Goal: Task Accomplishment & Management: Use online tool/utility

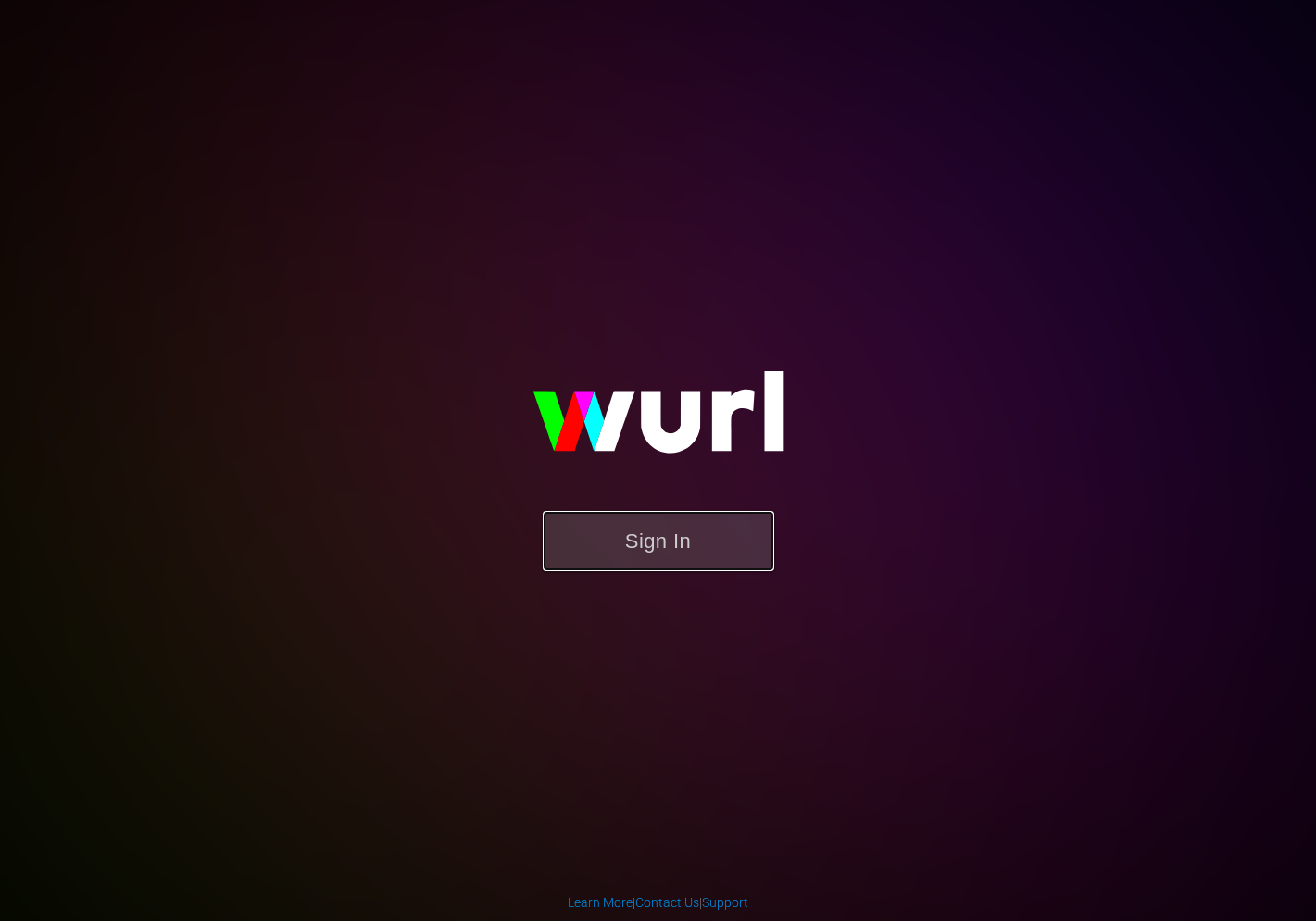
click at [660, 541] on button "Sign In" at bounding box center [658, 540] width 231 height 60
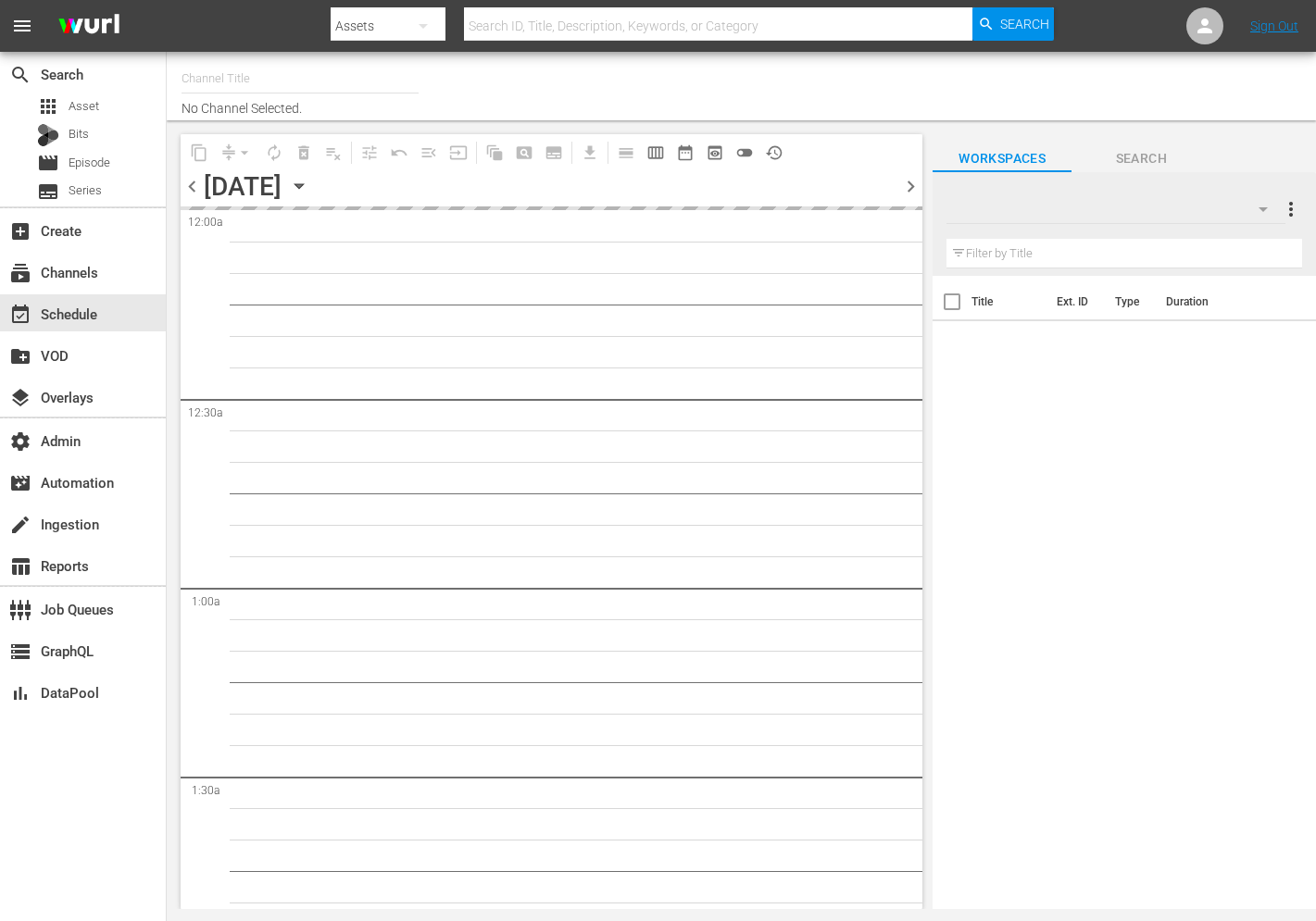
type input "Love After Lockup We TV (2043)"
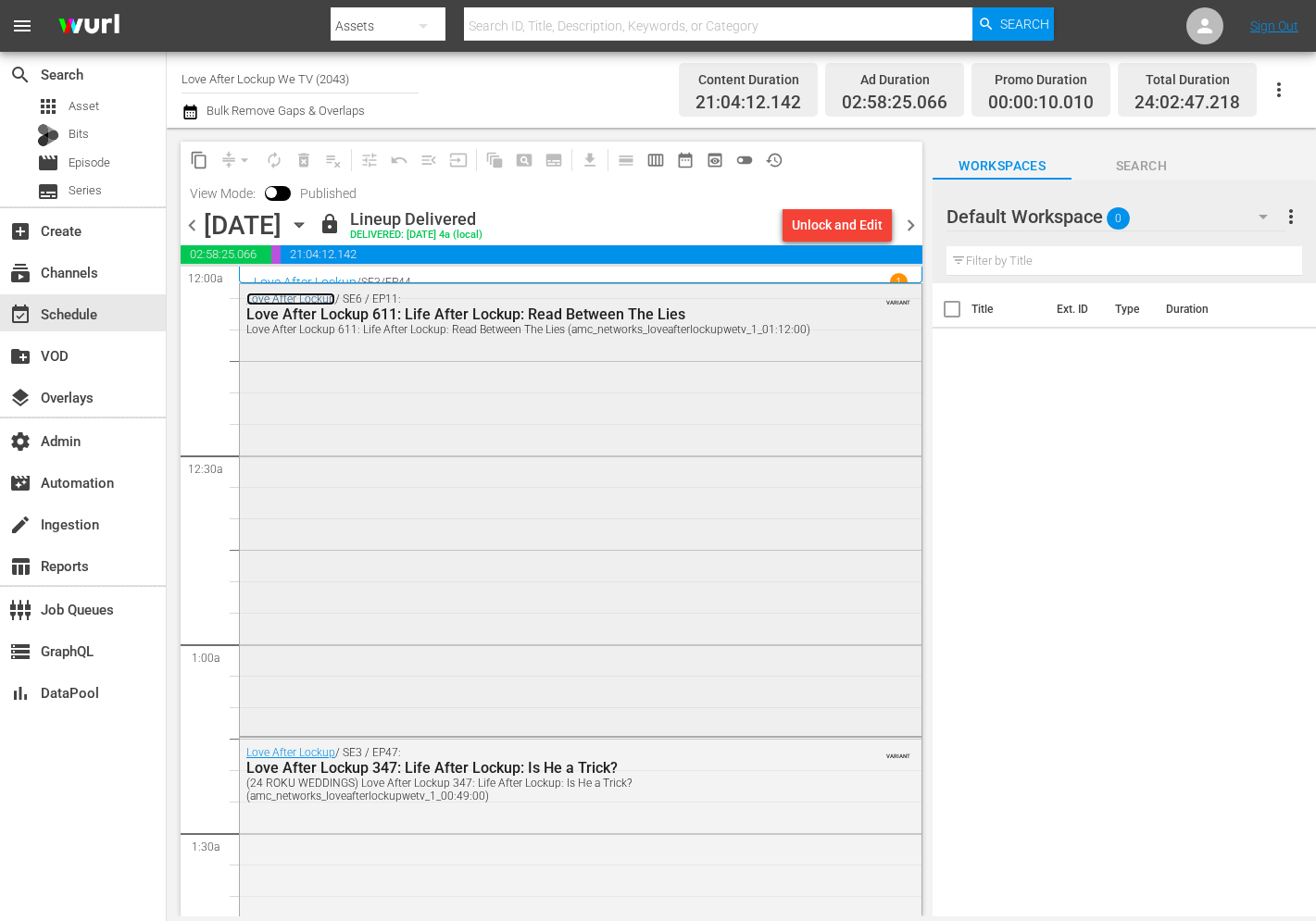
click at [304, 297] on link "Love After Lockup" at bounding box center [290, 299] width 89 height 13
click at [327, 377] on div "Love After Lockup / SE6 / EP11: Love After Lockup 611: Life After Lockup: Read …" at bounding box center [580, 508] width 682 height 448
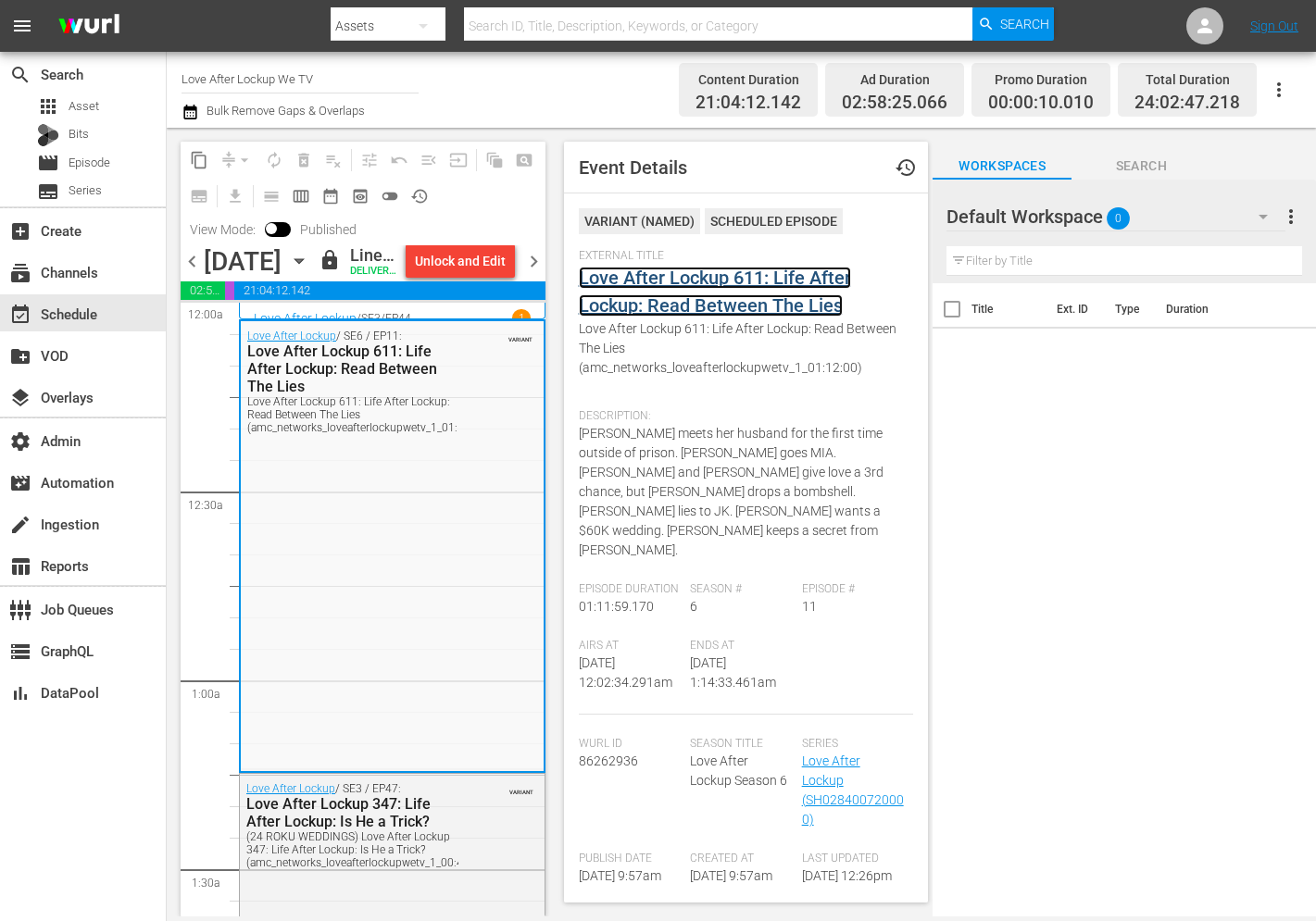
click at [717, 309] on link "Love After Lockup 611: Life After Lockup: Read Between The Lies" at bounding box center [715, 291] width 272 height 50
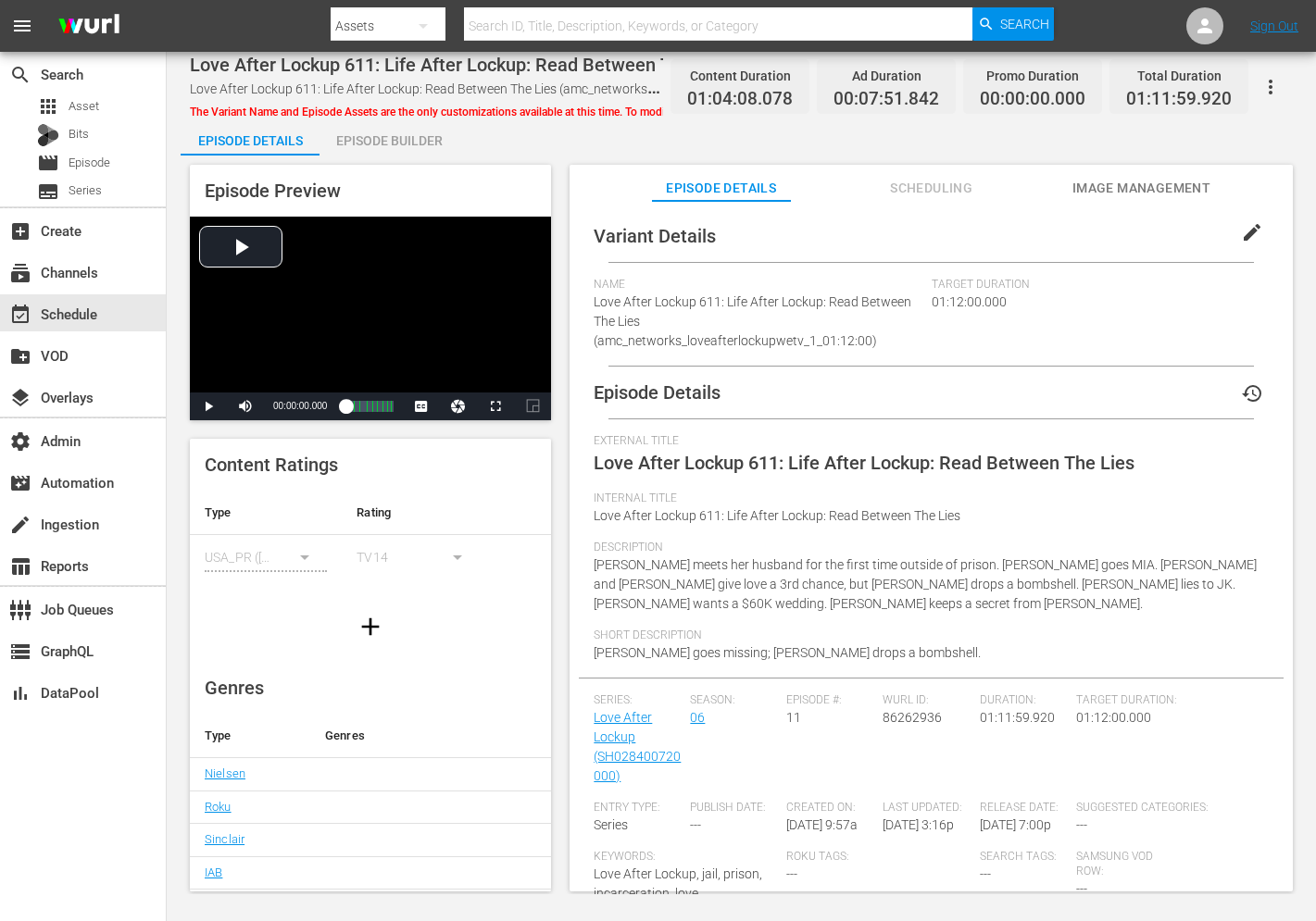
click at [925, 185] on span "Scheduling" at bounding box center [932, 188] width 138 height 23
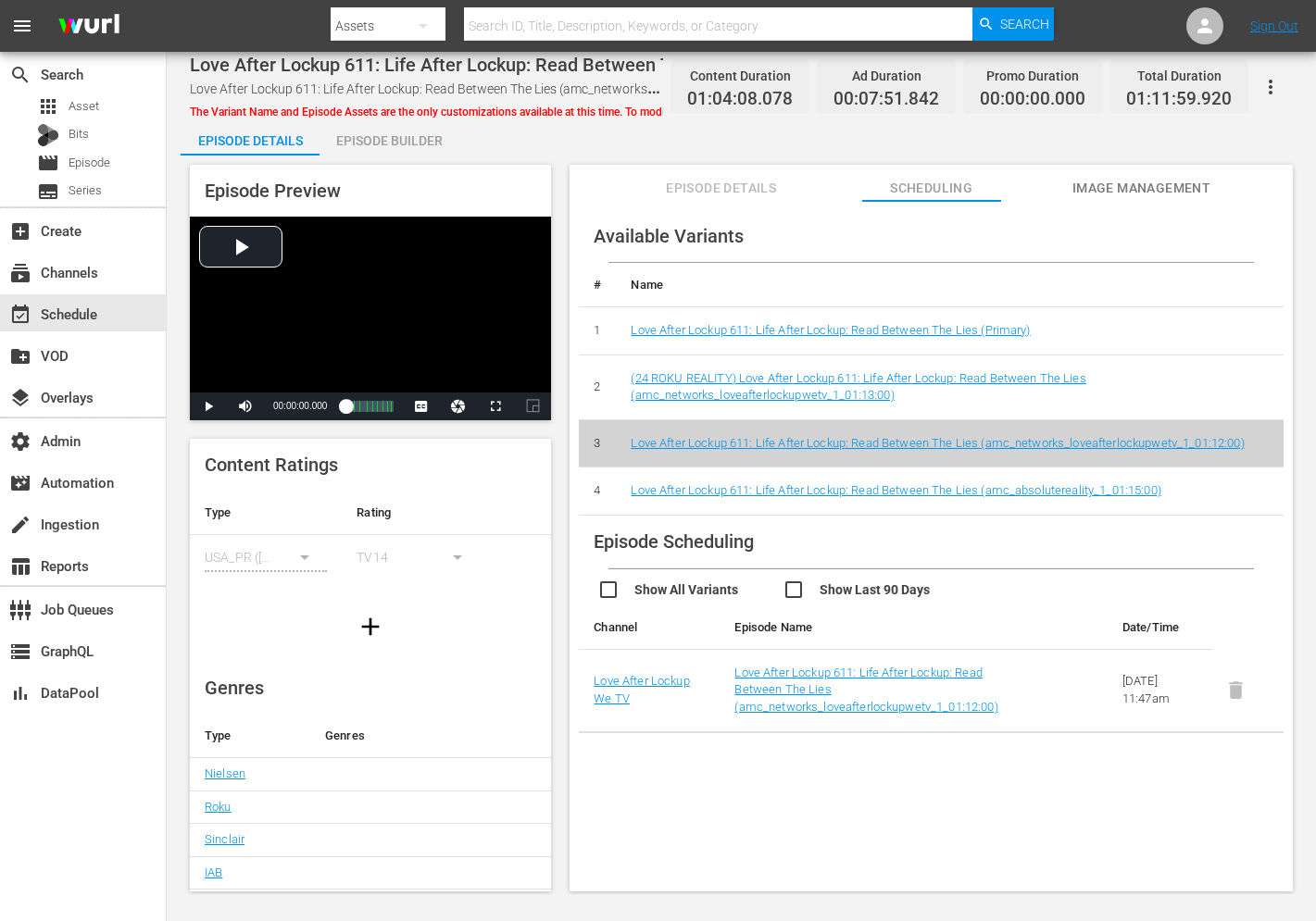
click at [1071, 175] on div "Episode Details Scheduling Image Management" at bounding box center [931, 183] width 630 height 37
click at [1073, 186] on span "Image Management" at bounding box center [1141, 188] width 138 height 23
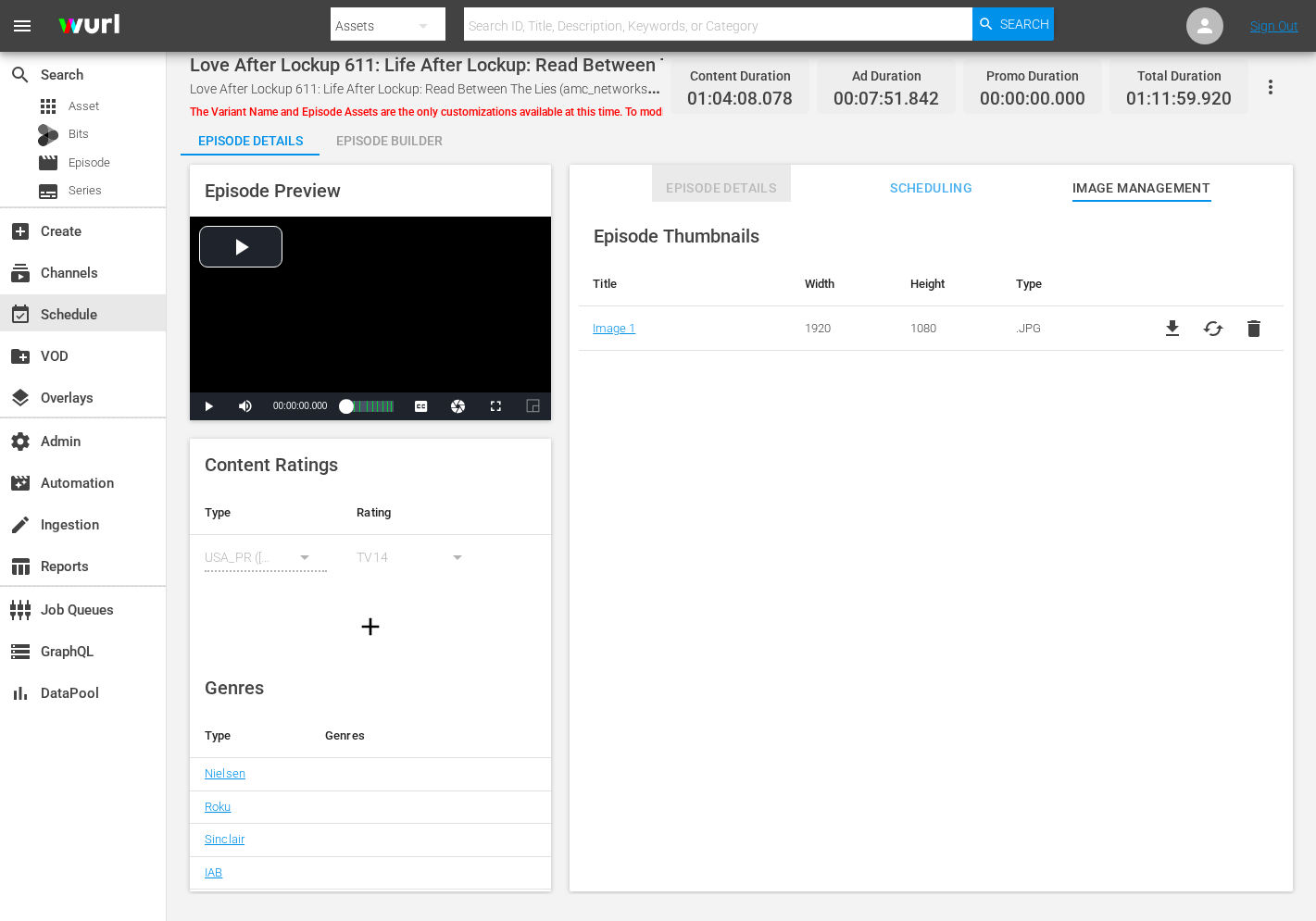
click at [690, 191] on span "Episode Details" at bounding box center [721, 188] width 138 height 23
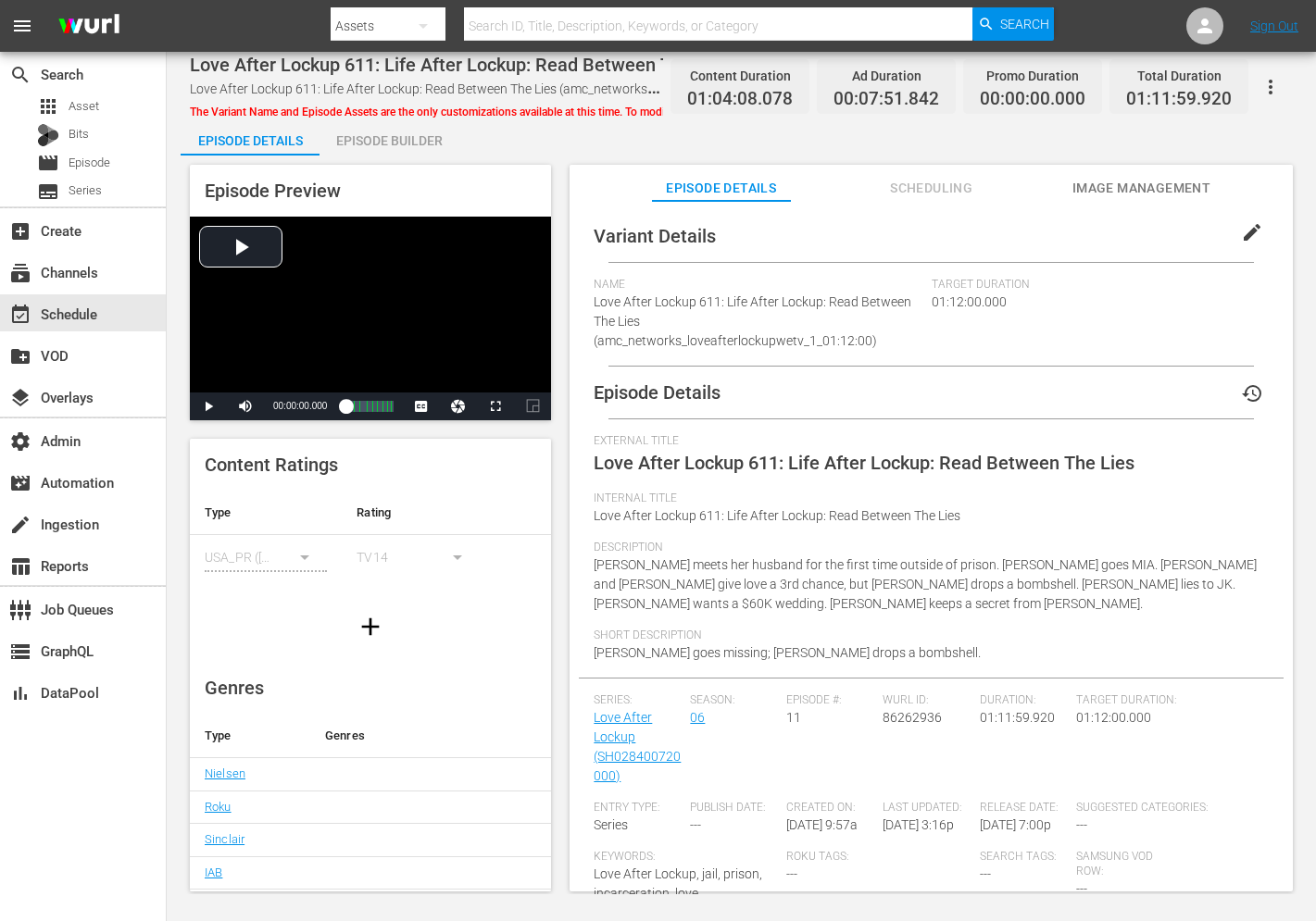
click at [565, 110] on span "The Variant Name and Episode Assets are the only customizations available at th…" at bounding box center [569, 112] width 759 height 13
click at [892, 193] on span "Scheduling" at bounding box center [932, 188] width 138 height 23
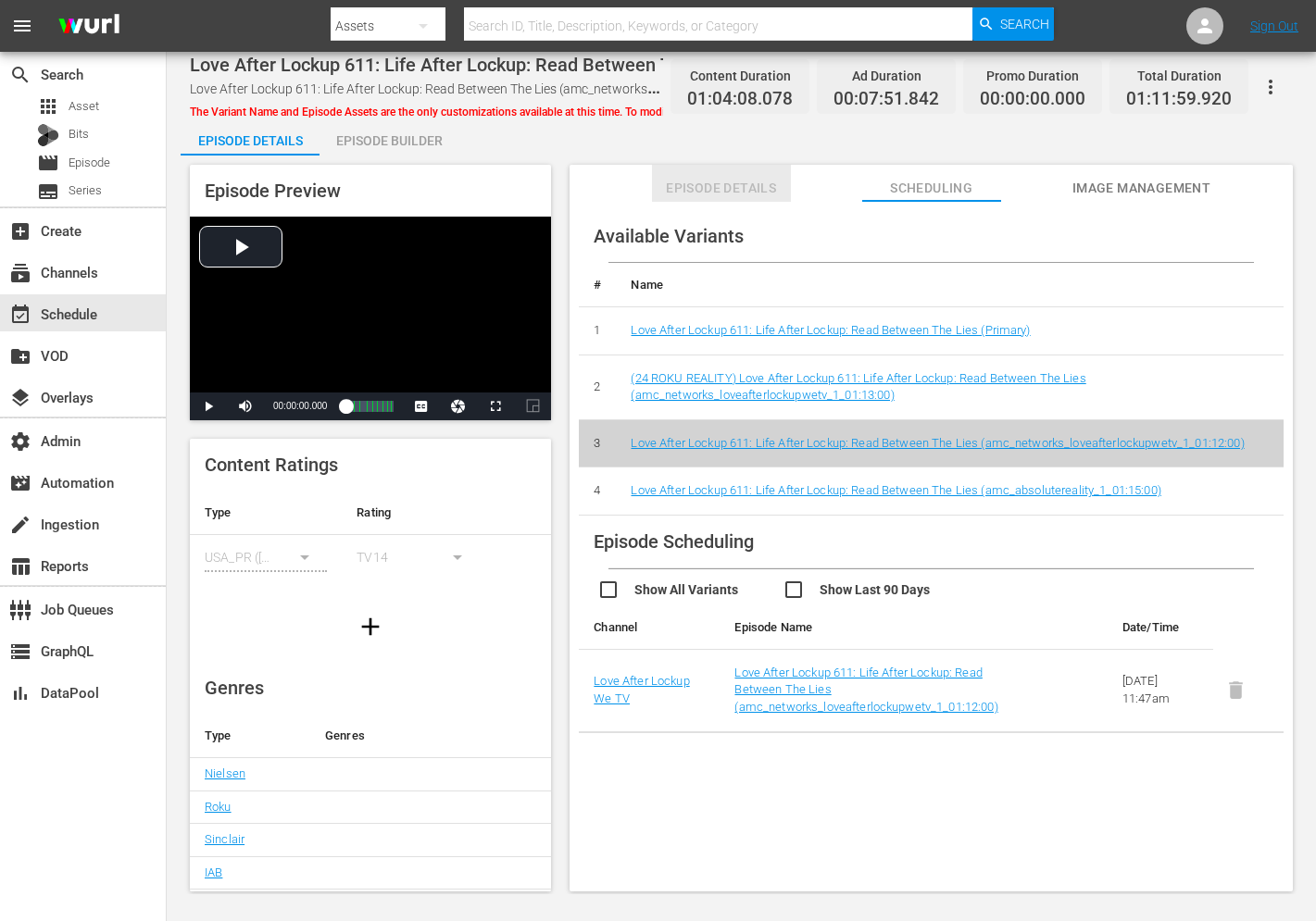
click at [761, 184] on span "Episode Details" at bounding box center [721, 188] width 138 height 23
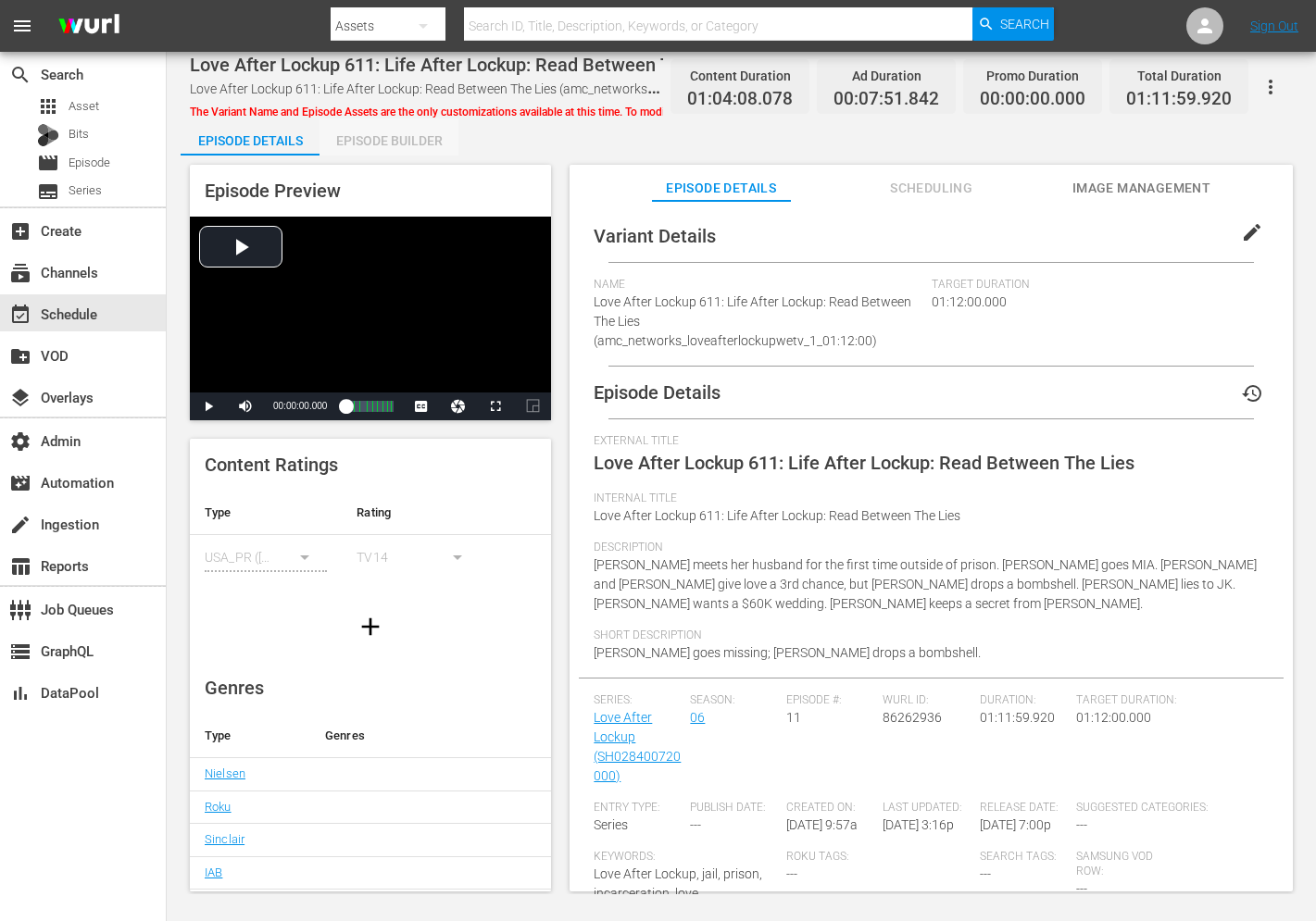
click at [405, 142] on div "Episode Builder" at bounding box center [388, 141] width 138 height 45
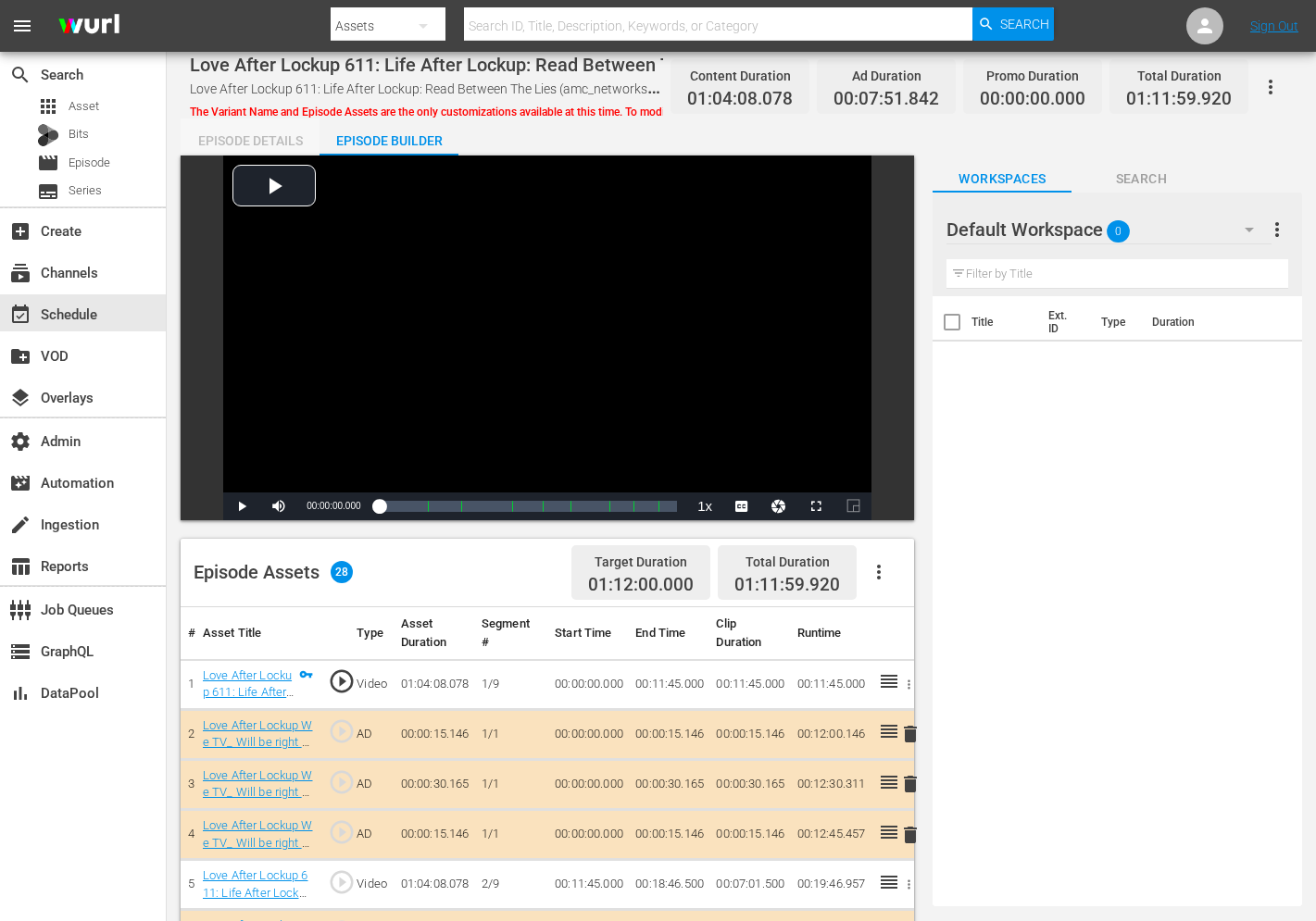
click at [276, 137] on div "Episode Details" at bounding box center [250, 141] width 138 height 45
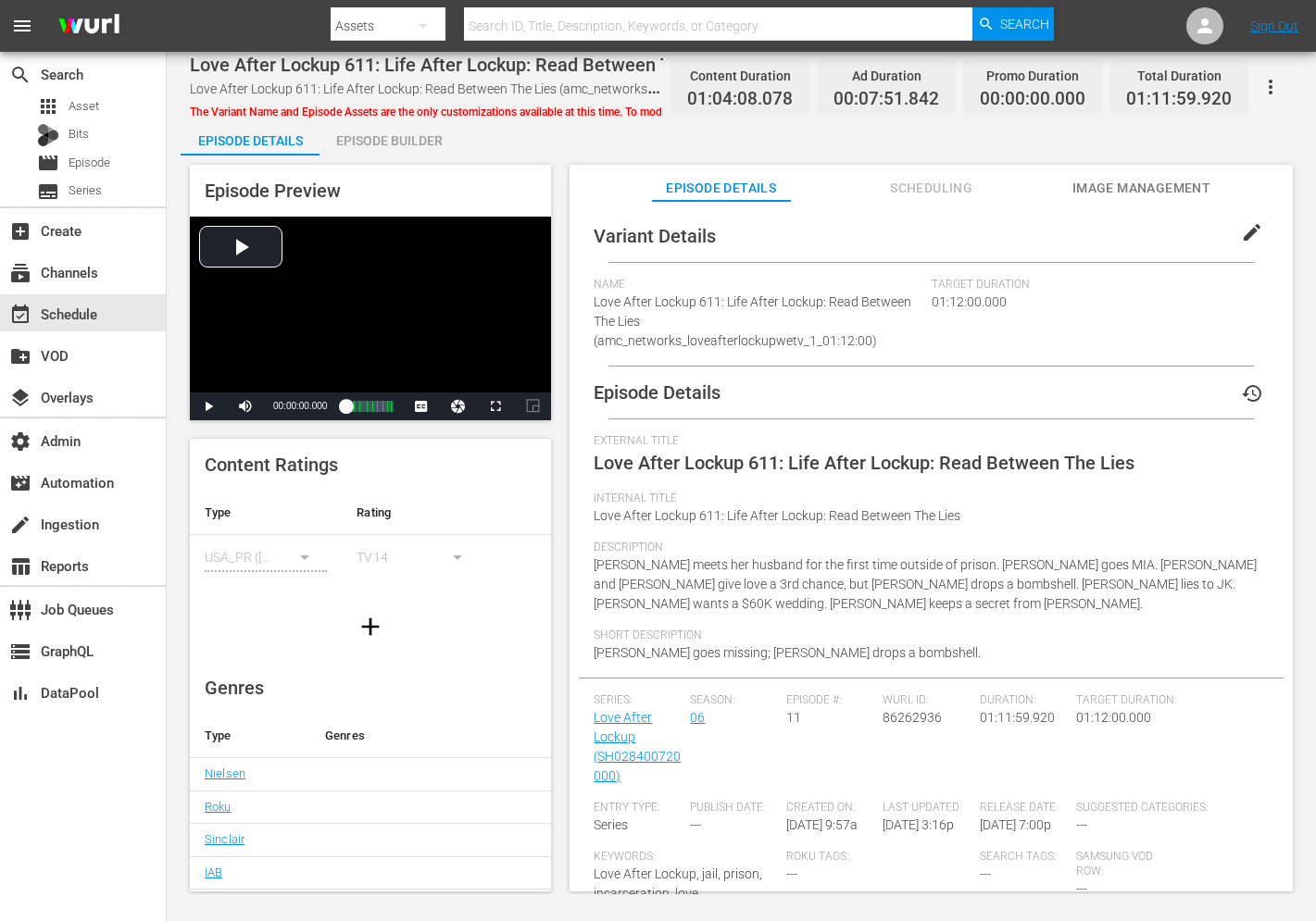
click at [359, 67] on span "Love After Lockup 611: Life After Lockup: Read Between The Lies" at bounding box center [460, 65] width 541 height 22
drag, startPoint x: 359, startPoint y: 67, endPoint x: 217, endPoint y: 70, distance: 142.0
click at [217, 70] on span "Love After Lockup 611: Life After Lockup: Read Between The Lies" at bounding box center [460, 65] width 541 height 22
copy span "Love After Lockup 611"
click at [95, 94] on div "search Search apps Asset Bits movie Episode subtitles Series" at bounding box center [82, 128] width 166 height 154
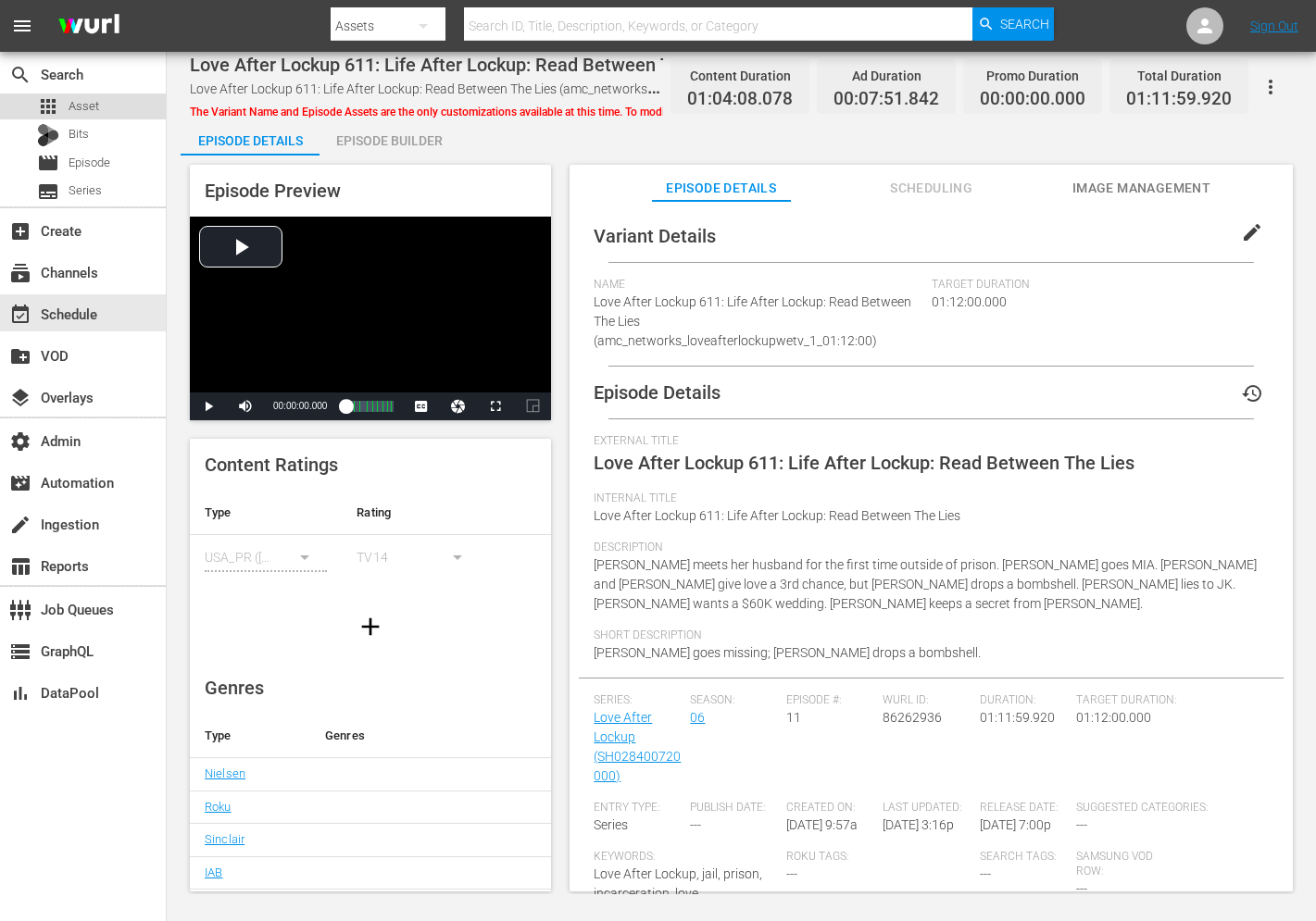
click at [95, 106] on span "Asset" at bounding box center [83, 107] width 31 height 19
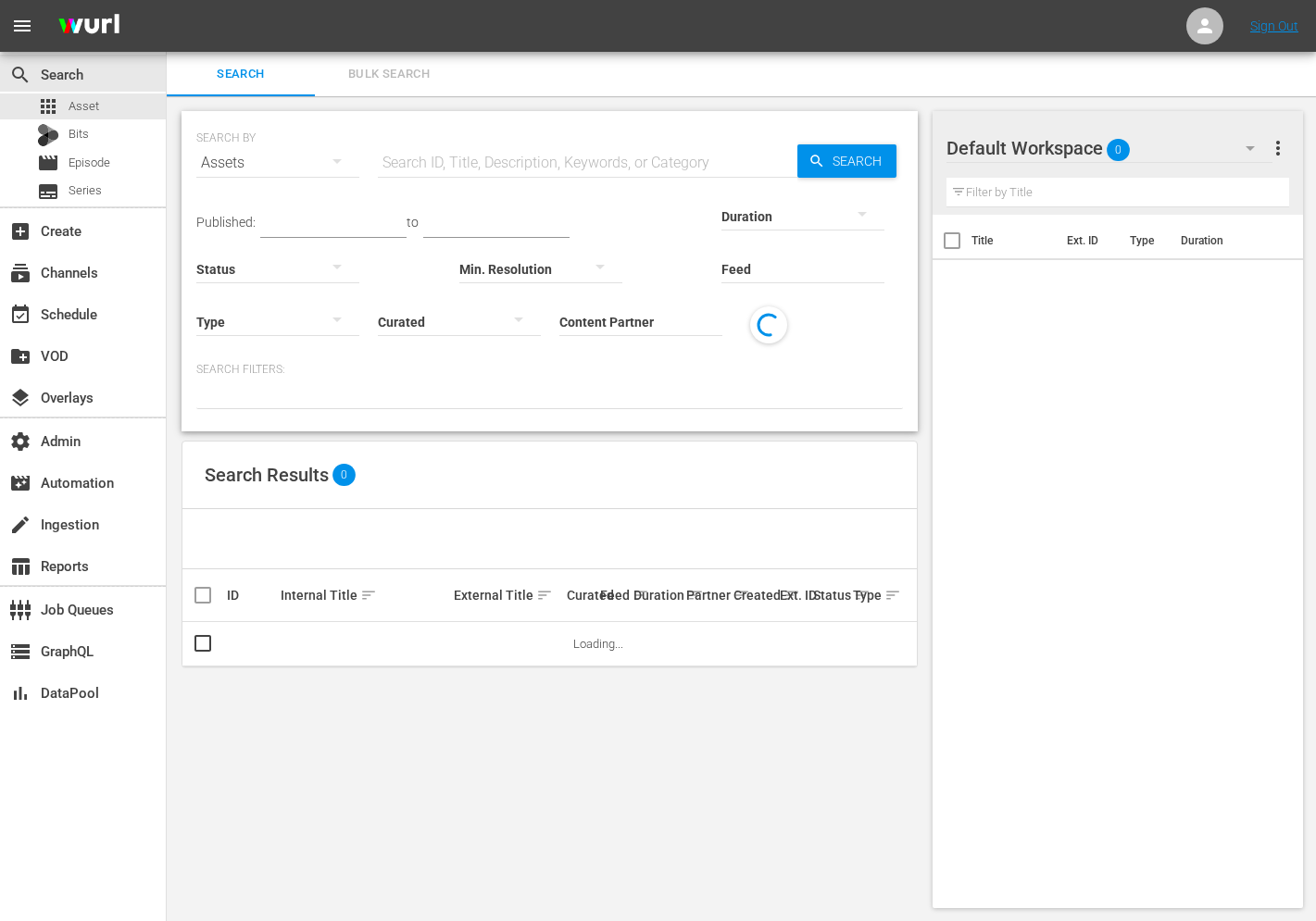
click at [546, 165] on input "text" at bounding box center [587, 163] width 419 height 45
paste input "Love After Lockup 611"
type input "Love After Lockup 611"
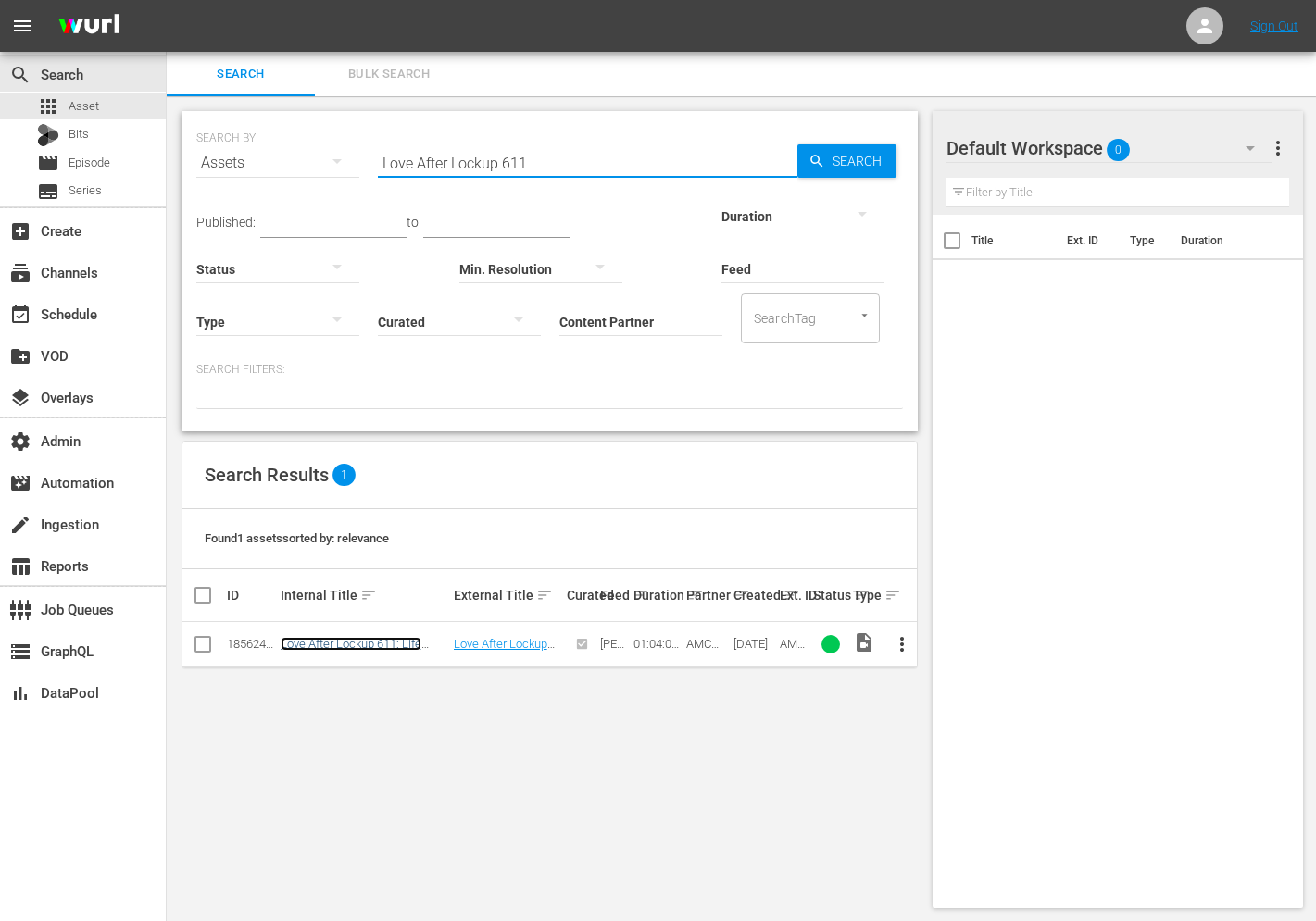
click at [334, 647] on link "Love After Lockup 611: Life After Lockup: Read Between The Lies" at bounding box center [354, 657] width 147 height 42
